Goal: Task Accomplishment & Management: Use online tool/utility

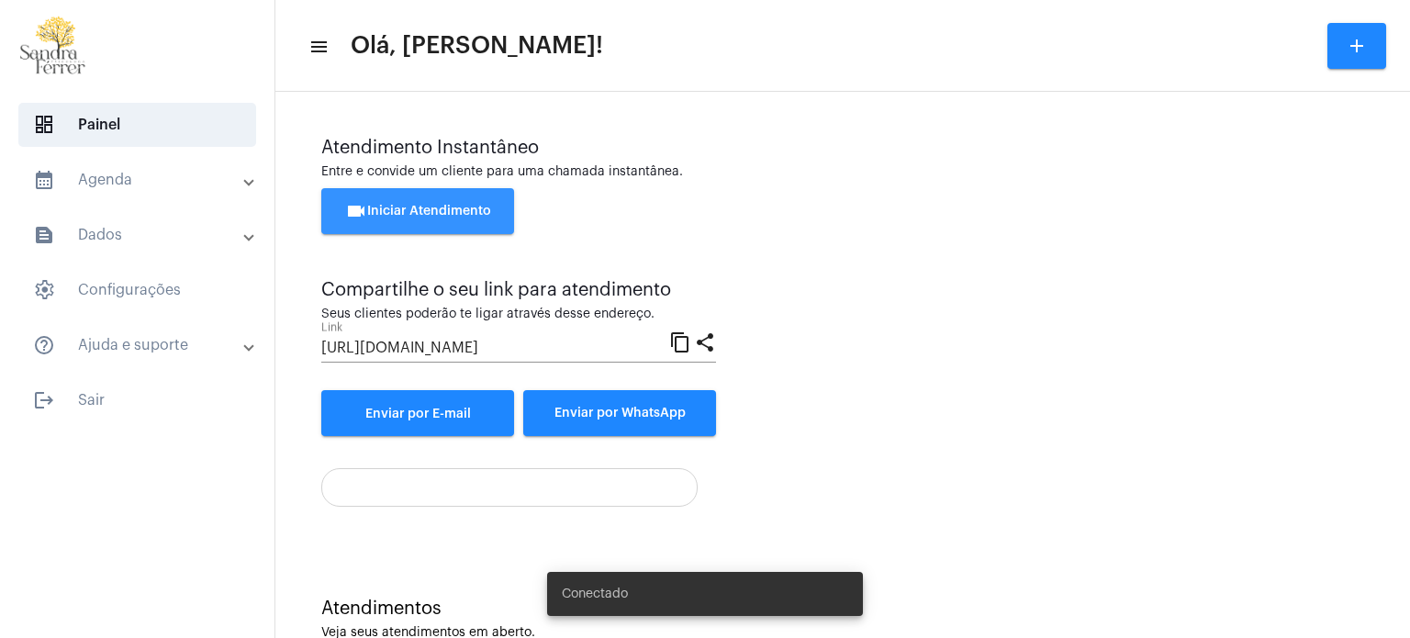
click at [476, 204] on button "videocam Iniciar Atendimento" at bounding box center [417, 211] width 193 height 46
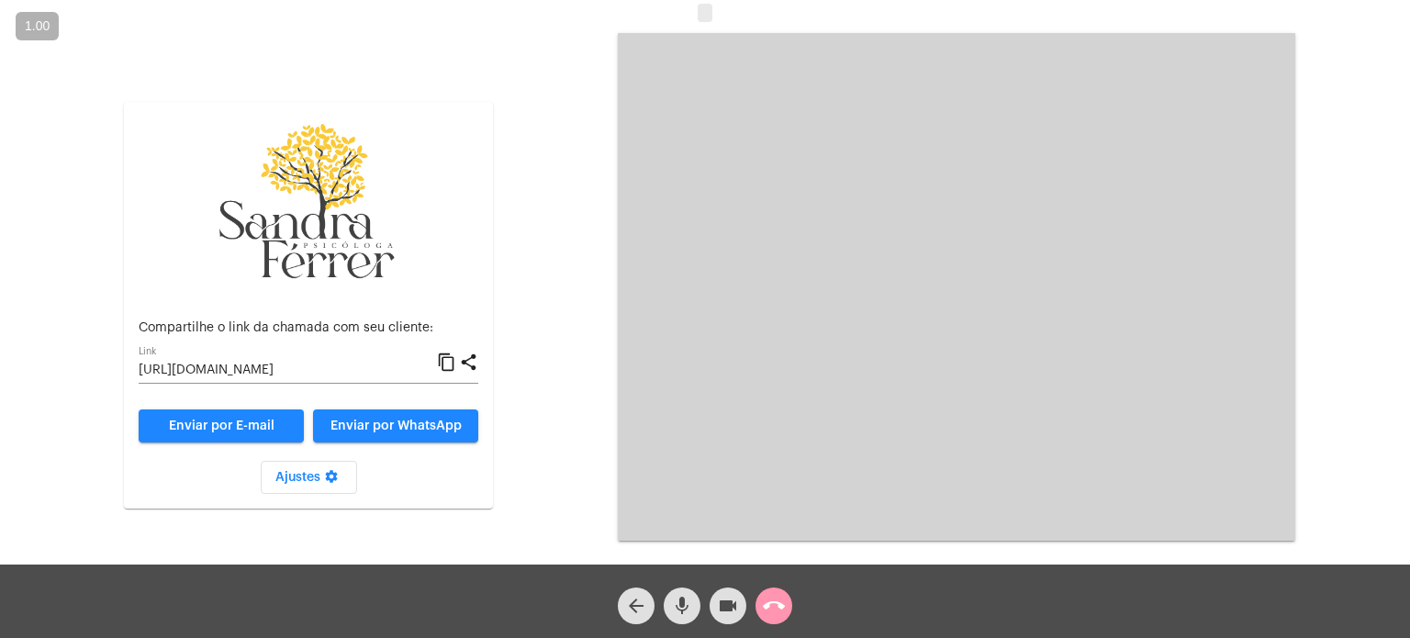
click at [447, 363] on mat-icon "content_copy" at bounding box center [446, 363] width 19 height 22
click at [441, 364] on mat-icon "content_copy" at bounding box center [446, 363] width 19 height 22
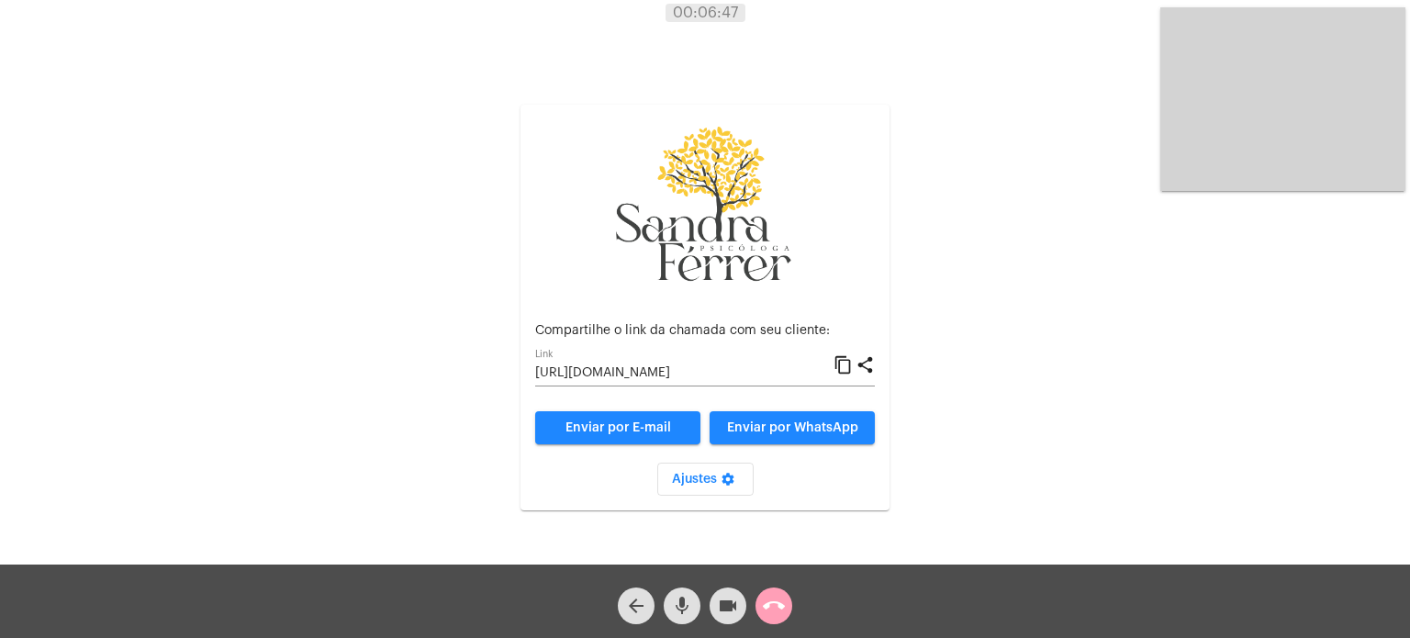
click at [766, 610] on mat-icon "call_end" at bounding box center [774, 606] width 22 height 22
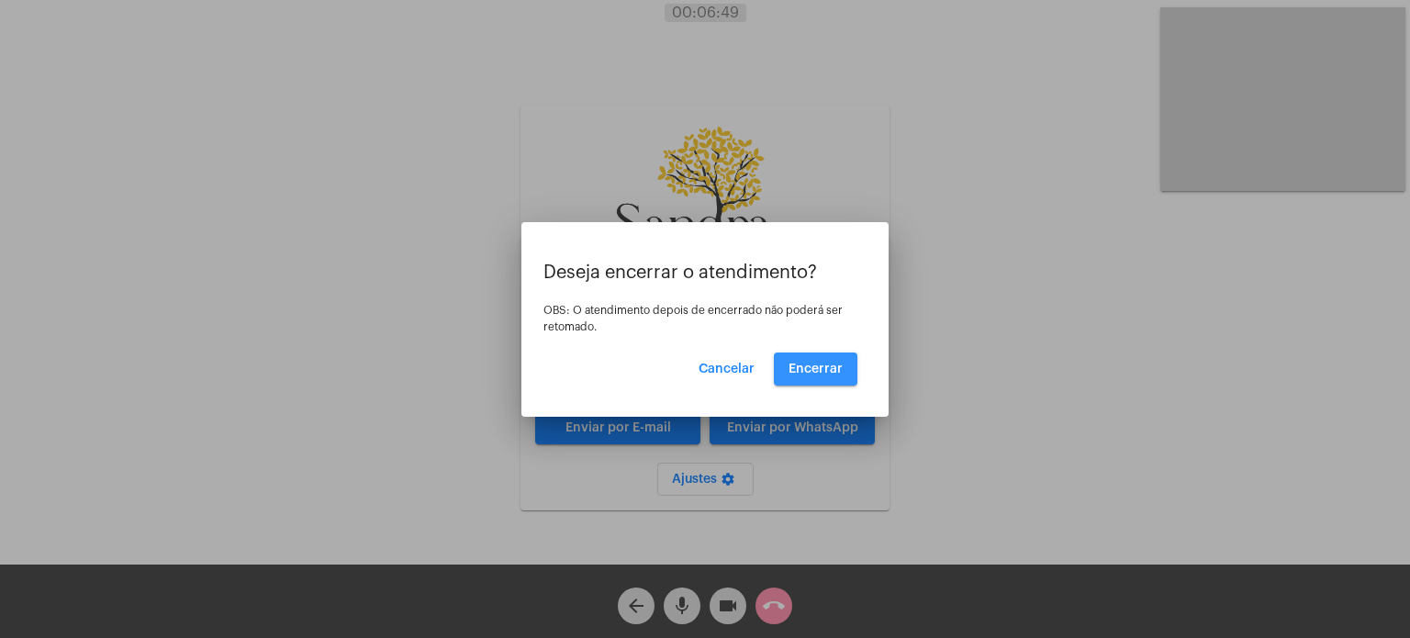
click at [812, 368] on span "Encerrar" at bounding box center [815, 369] width 54 height 13
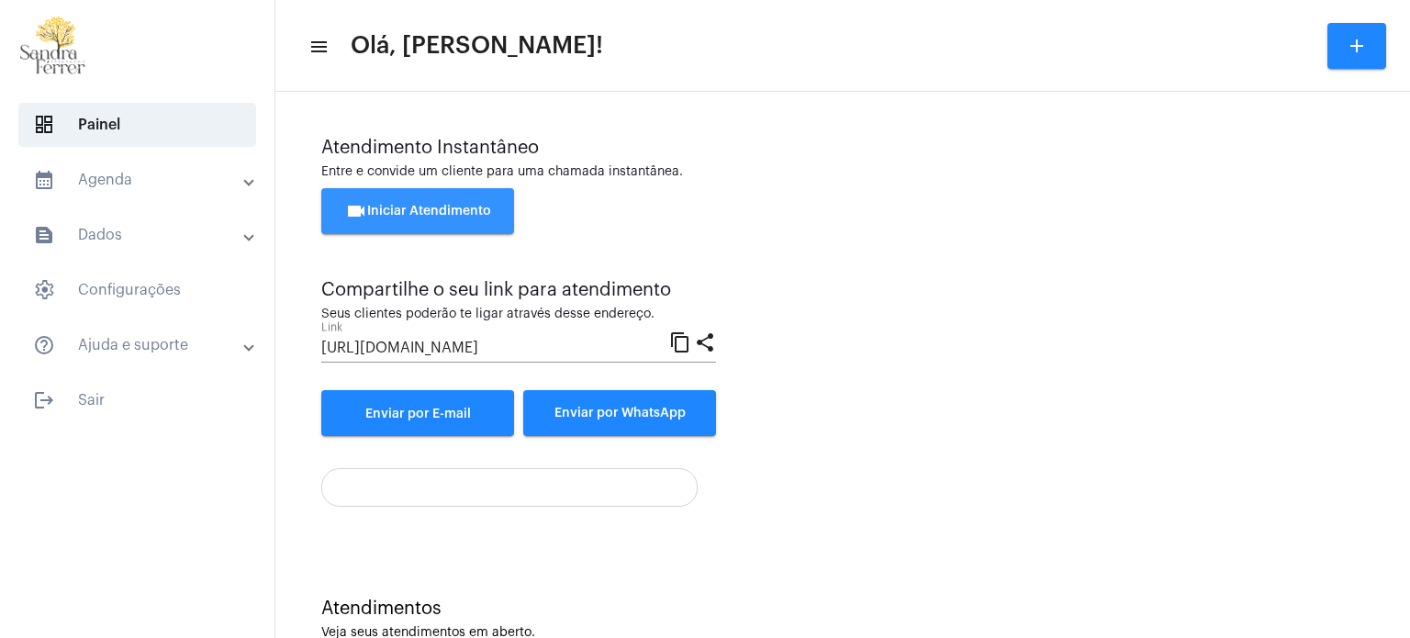
click at [499, 215] on button "videocam Iniciar Atendimento" at bounding box center [417, 211] width 193 height 46
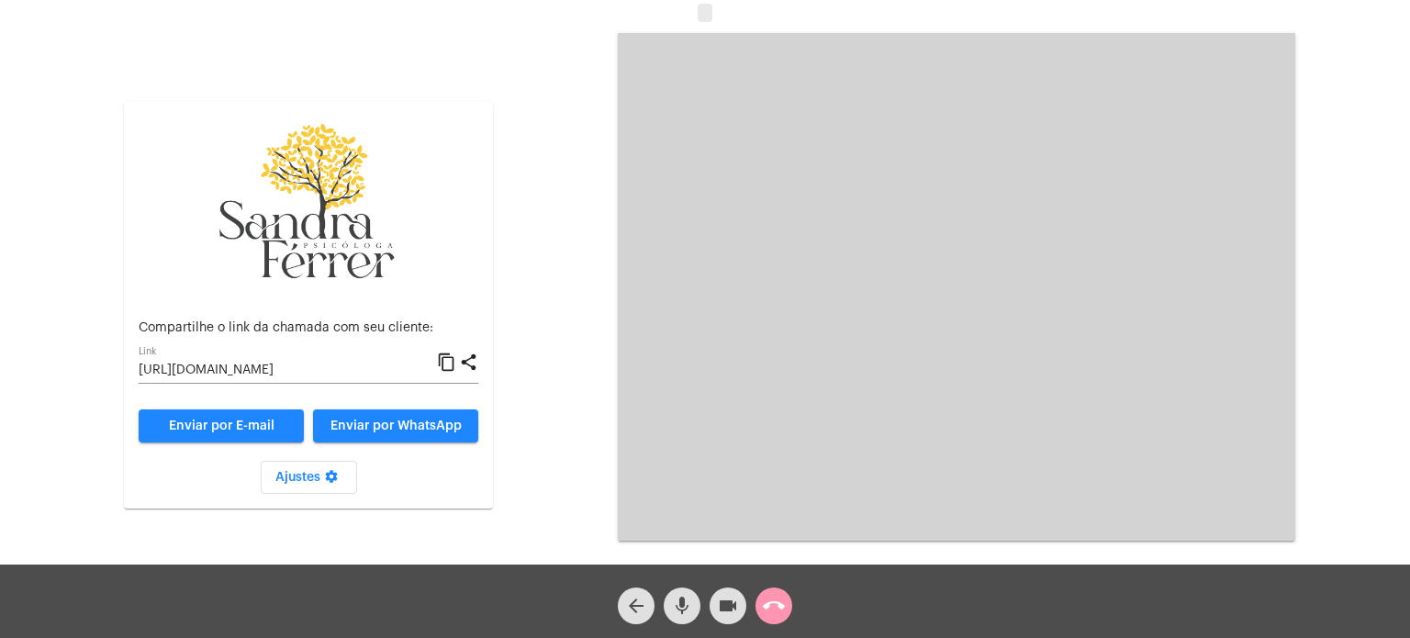
click at [448, 357] on mat-icon "content_copy" at bounding box center [446, 363] width 19 height 22
